Goal: Transaction & Acquisition: Purchase product/service

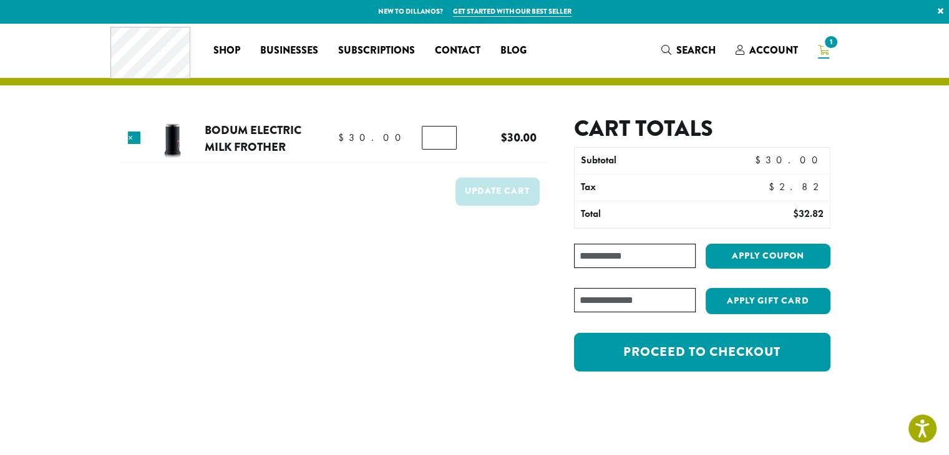
scroll to position [177, 0]
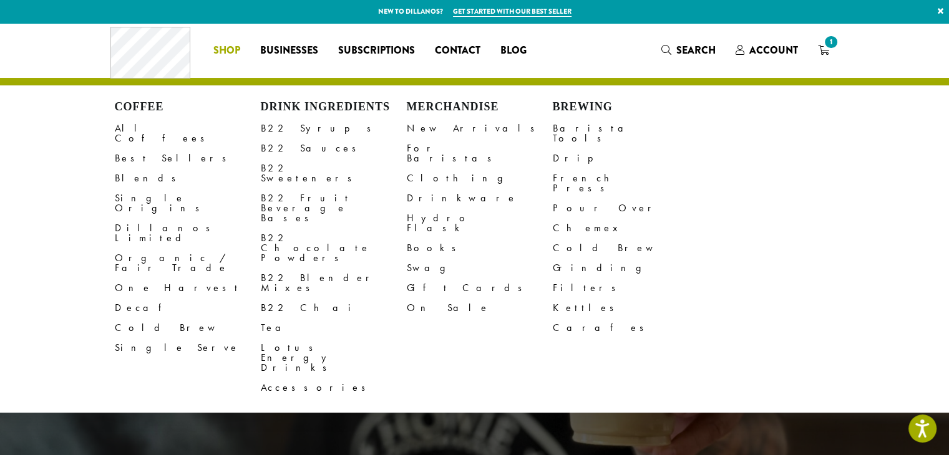
click at [226, 52] on span "Shop" at bounding box center [226, 51] width 27 height 16
click at [273, 152] on link "B22 Sauces" at bounding box center [334, 148] width 146 height 20
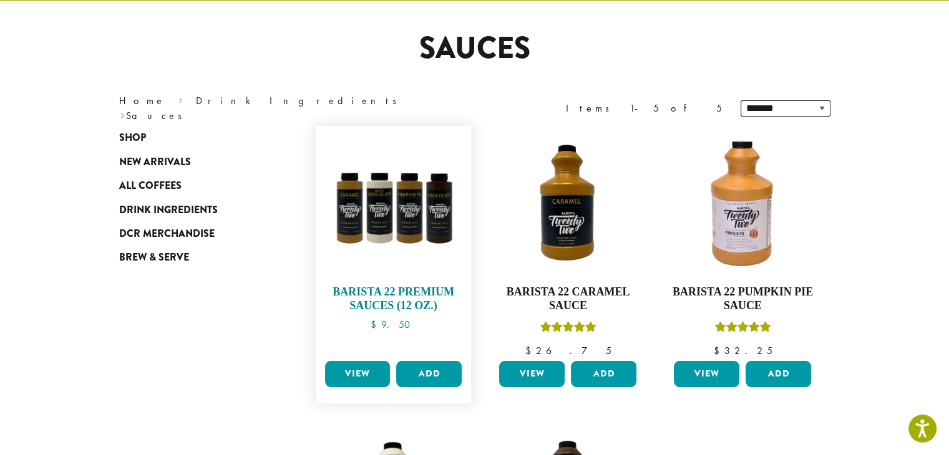
scroll to position [86, 0]
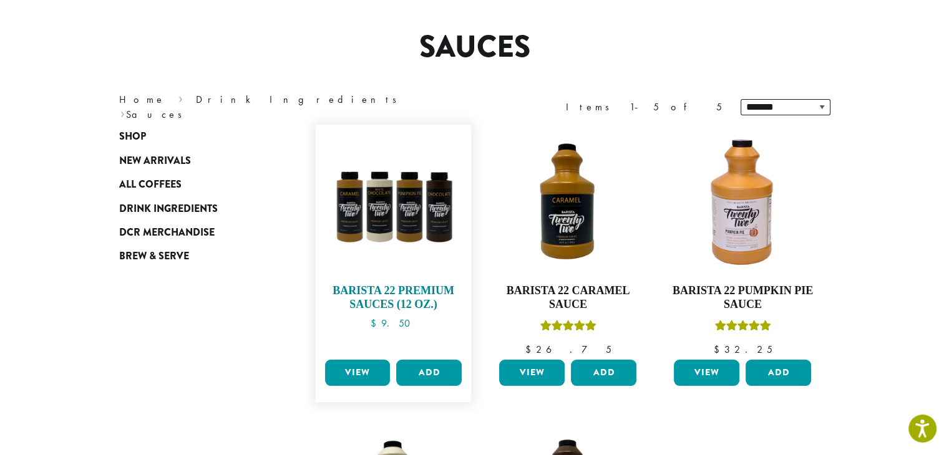
click at [399, 221] on img at bounding box center [392, 202] width 143 height 143
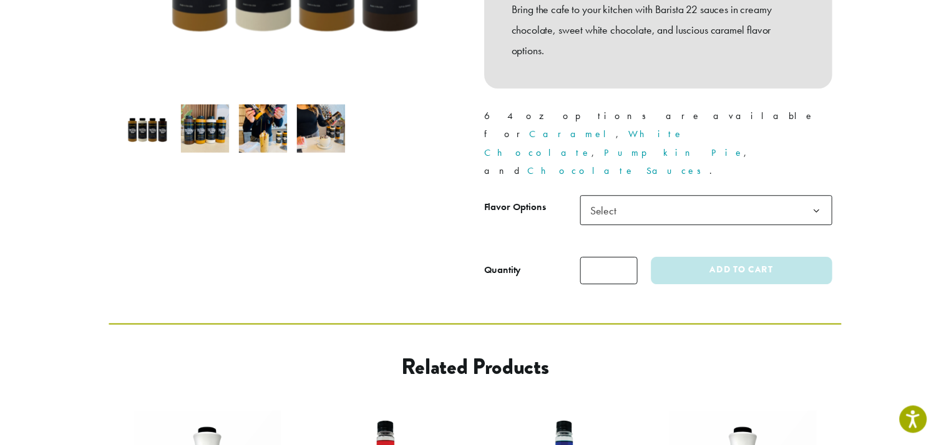
scroll to position [366, 0]
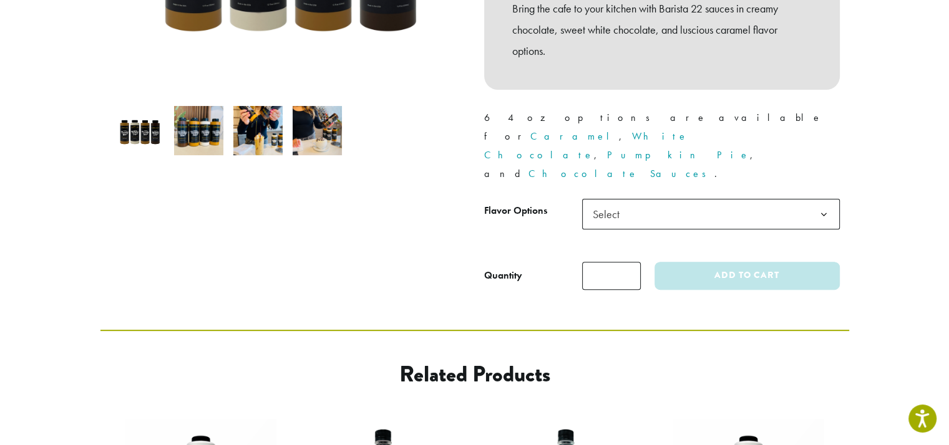
click at [614, 202] on span "Select" at bounding box center [610, 214] width 44 height 24
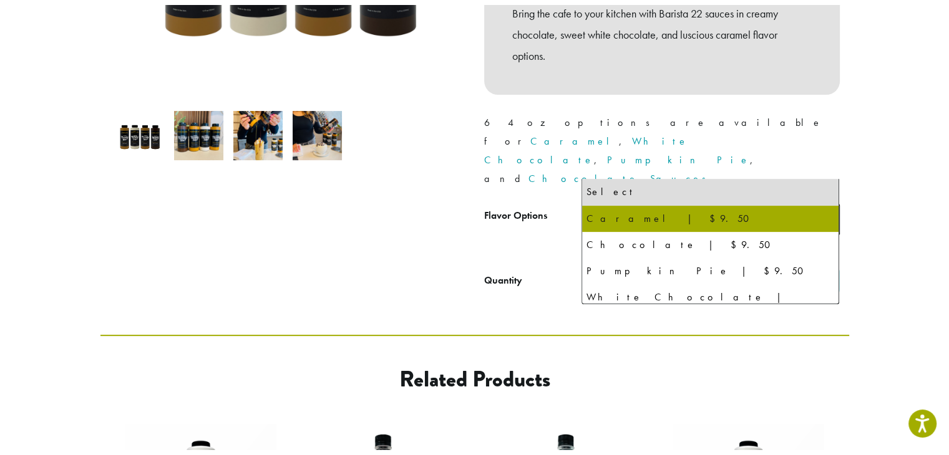
scroll to position [6, 0]
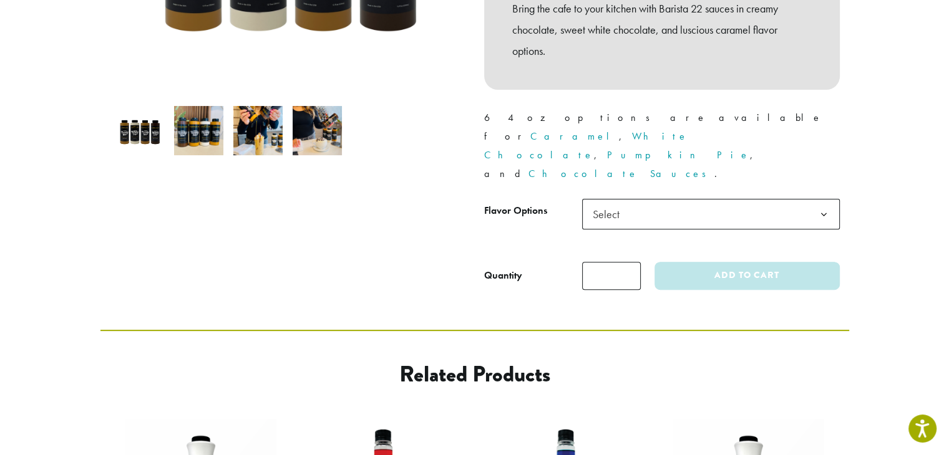
click at [634, 361] on h2 "Related products" at bounding box center [475, 374] width 548 height 27
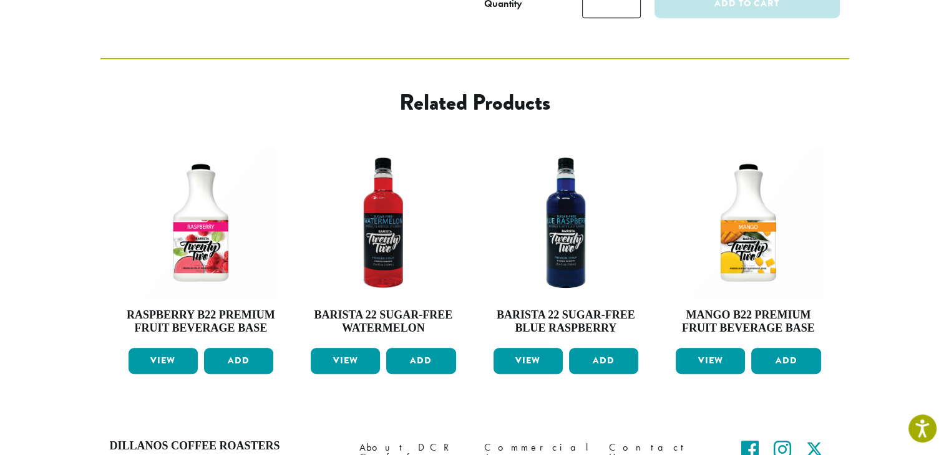
scroll to position [604, 0]
